Goal: Information Seeking & Learning: Learn about a topic

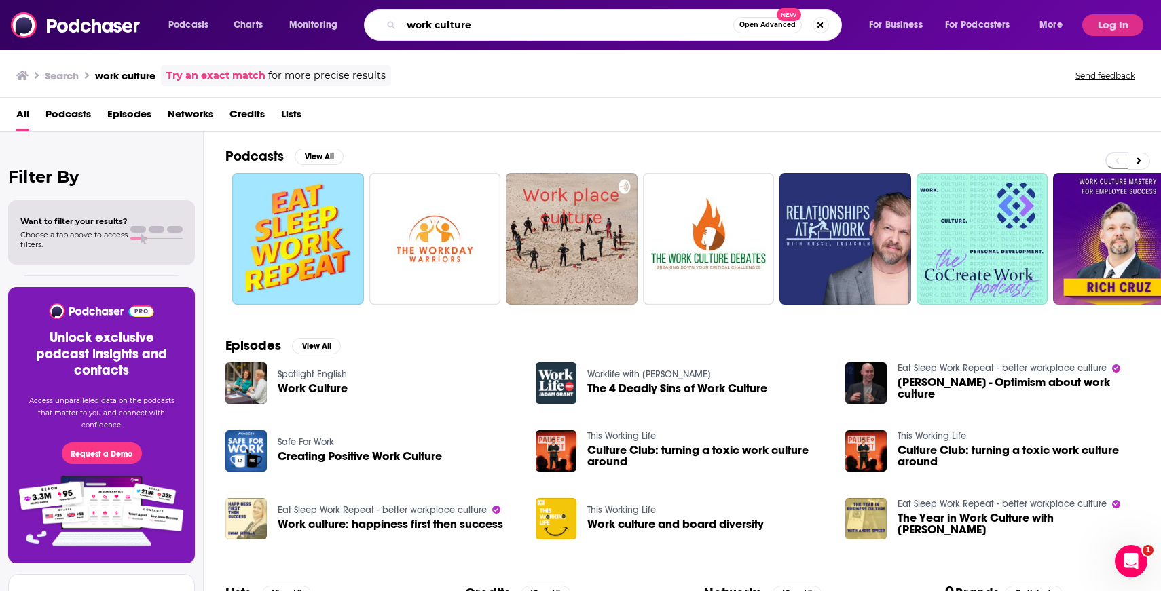
click at [492, 20] on input "work culture" at bounding box center [567, 25] width 332 height 22
paste input "Cultures of Energy"
type input "Cultures of Energy"
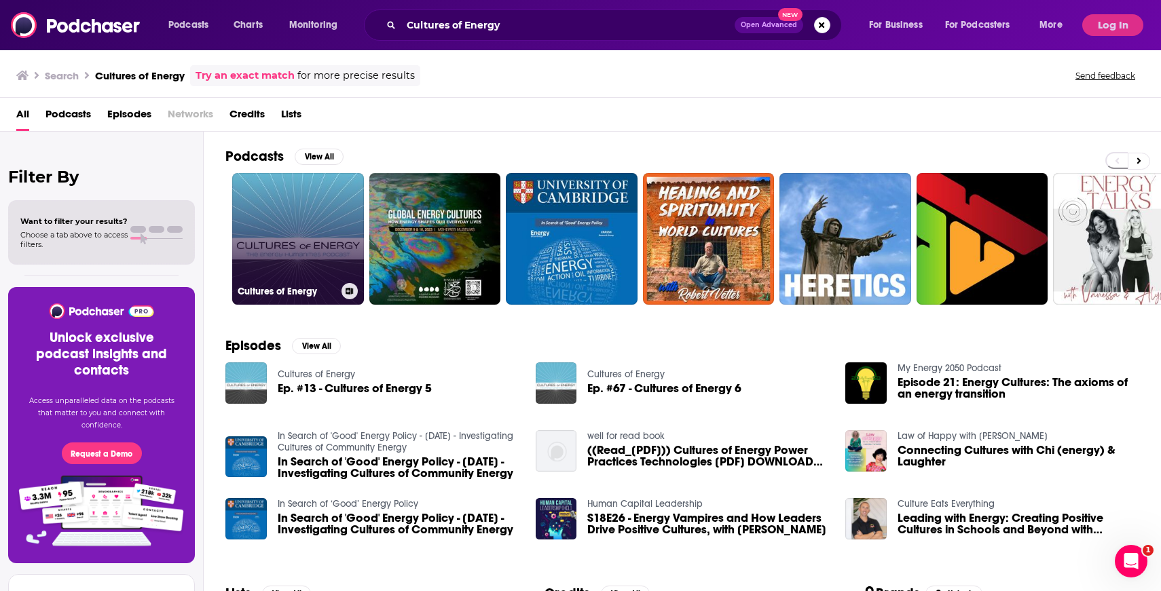
click at [304, 224] on link "Cultures of Energy" at bounding box center [298, 239] width 132 height 132
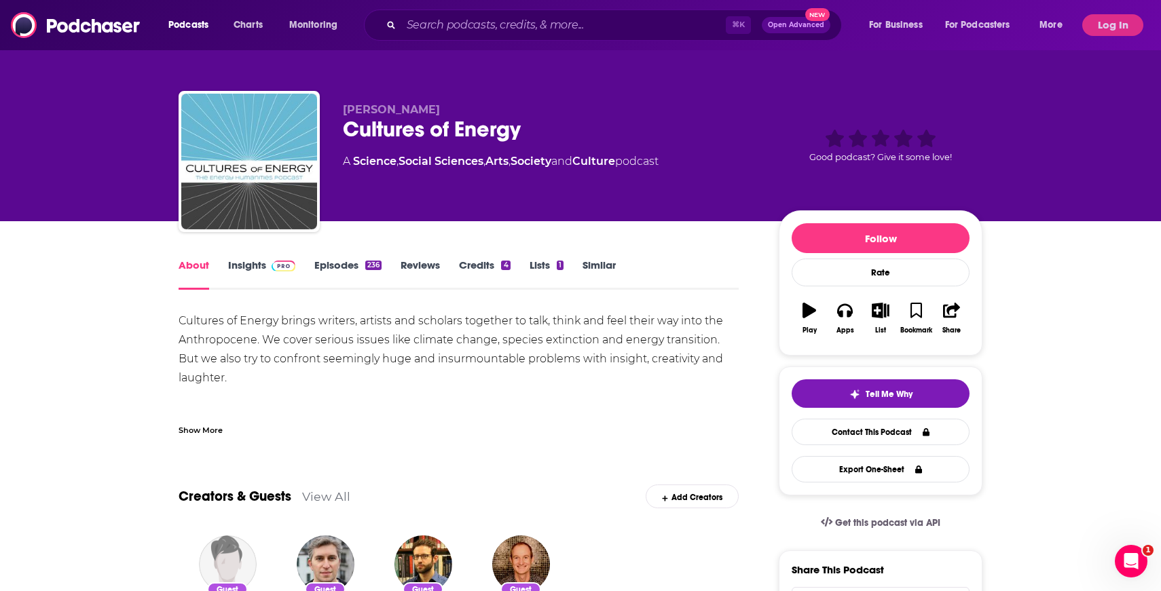
click at [270, 269] on span at bounding box center [280, 265] width 29 height 13
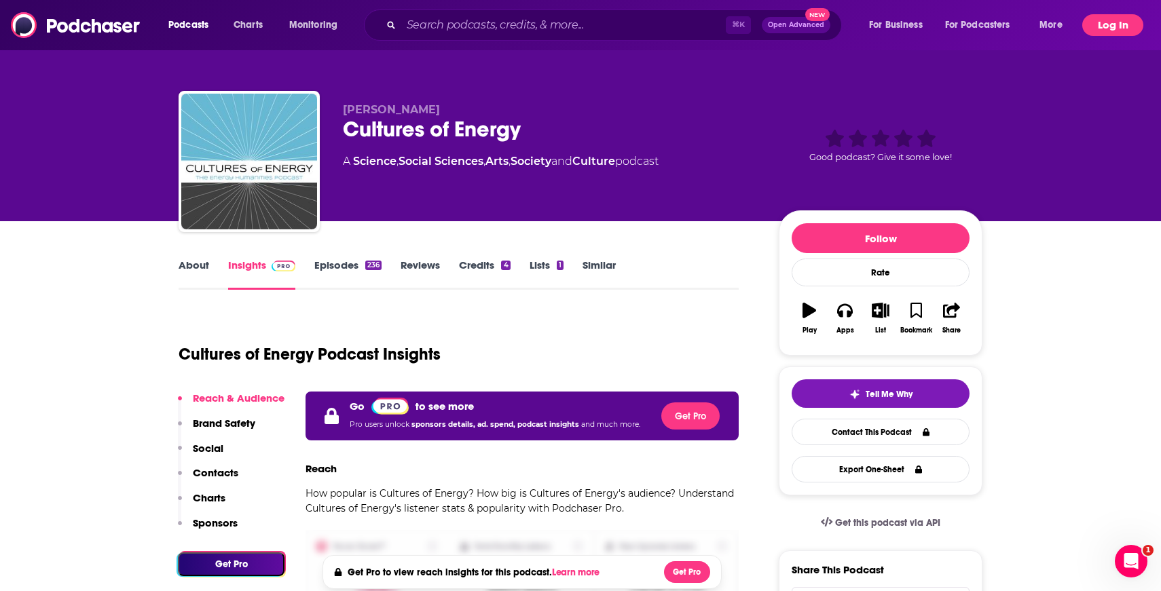
click at [1097, 19] on button "Log In" at bounding box center [1112, 25] width 61 height 22
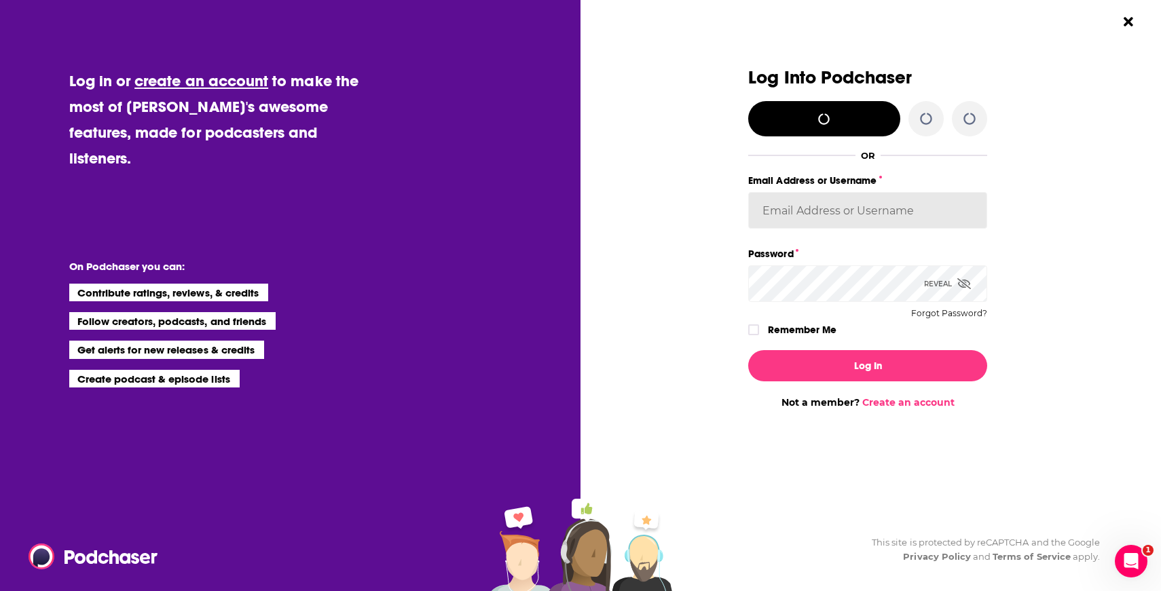
click at [820, 213] on input "Email Address or Username" at bounding box center [867, 210] width 239 height 37
type input "[PERSON_NAME][EMAIL_ADDRESS][DOMAIN_NAME]"
click at [813, 327] on label "Remember Me" at bounding box center [802, 330] width 69 height 18
click at [758, 336] on input "rememberMe" at bounding box center [754, 336] width 8 height 0
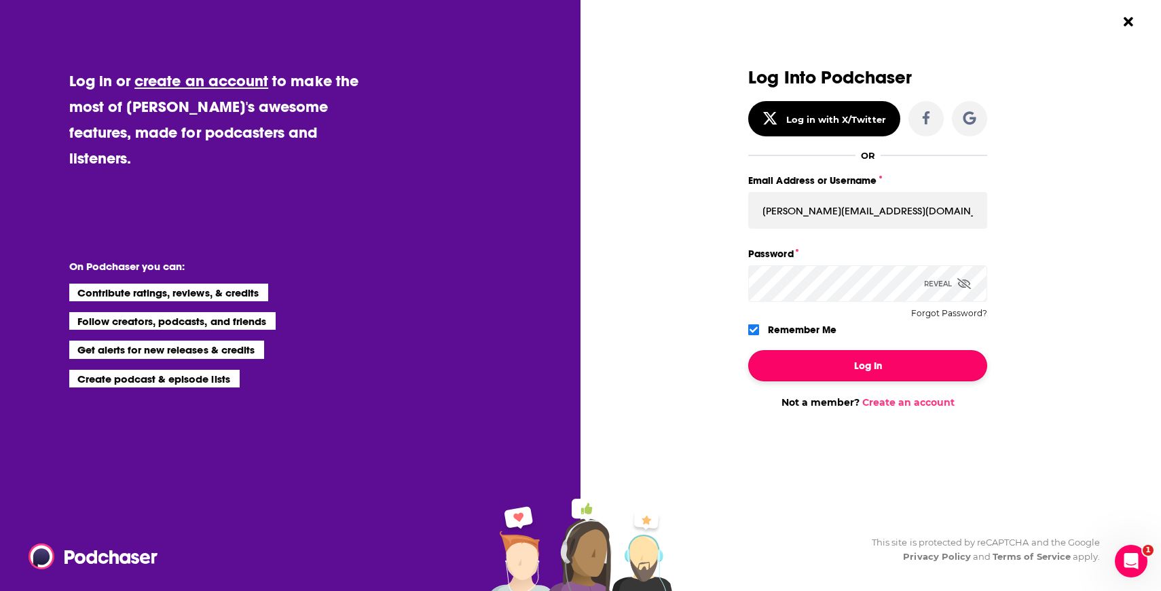
click at [841, 361] on button "Log In" at bounding box center [867, 365] width 239 height 31
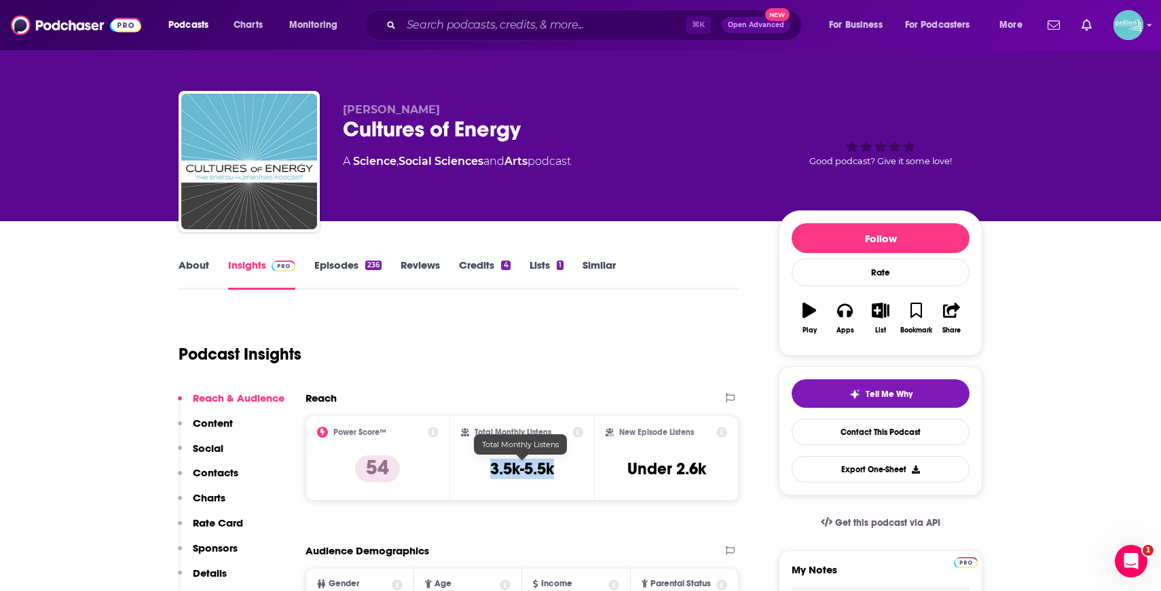
drag, startPoint x: 561, startPoint y: 468, endPoint x: 477, endPoint y: 467, distance: 84.2
click at [477, 467] on div "Total Monthly Listens 3.5k-5.5k" at bounding box center [522, 458] width 123 height 62
copy h3 "3.5k-5.5k"
